Goal: Find specific page/section: Find specific page/section

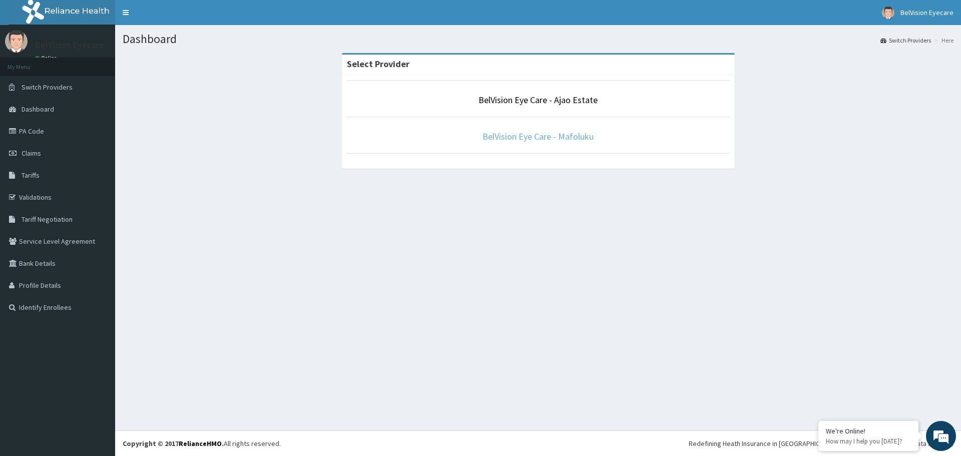
click at [533, 137] on link "BelVision Eye Care - Mafoluku" at bounding box center [537, 137] width 111 height 12
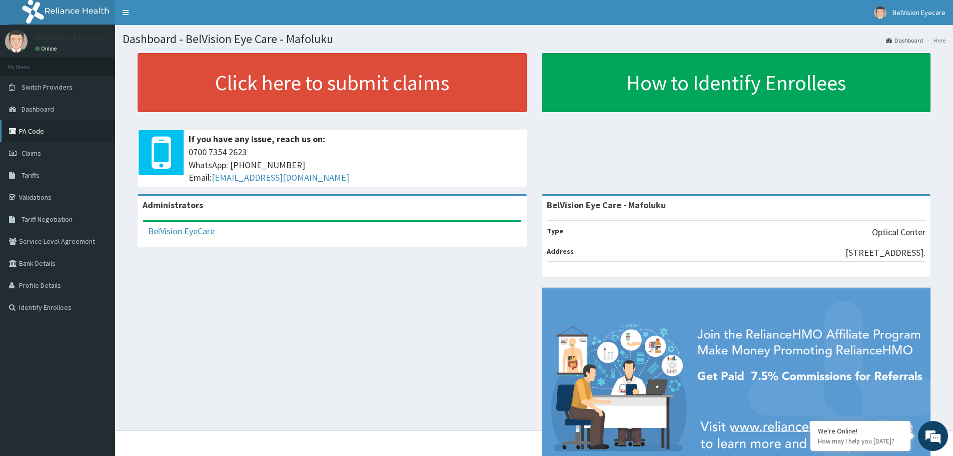
click at [44, 137] on link "PA Code" at bounding box center [57, 131] width 115 height 22
